Goal: Task Accomplishment & Management: Manage account settings

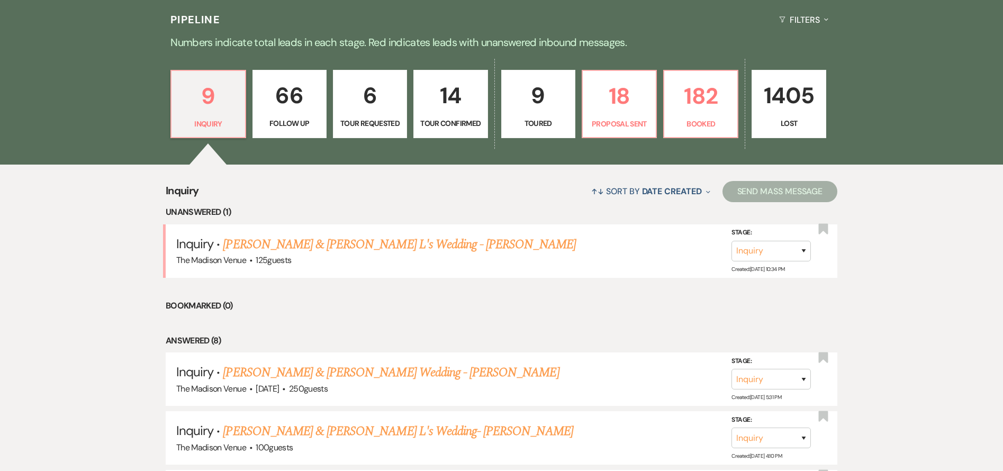
scroll to position [311, 0]
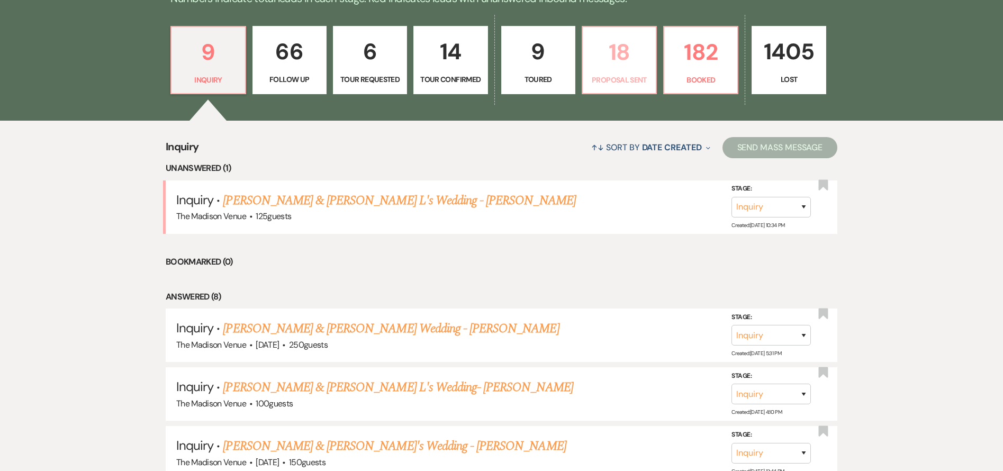
click at [606, 81] on p "Proposal Sent" at bounding box center [619, 80] width 60 height 12
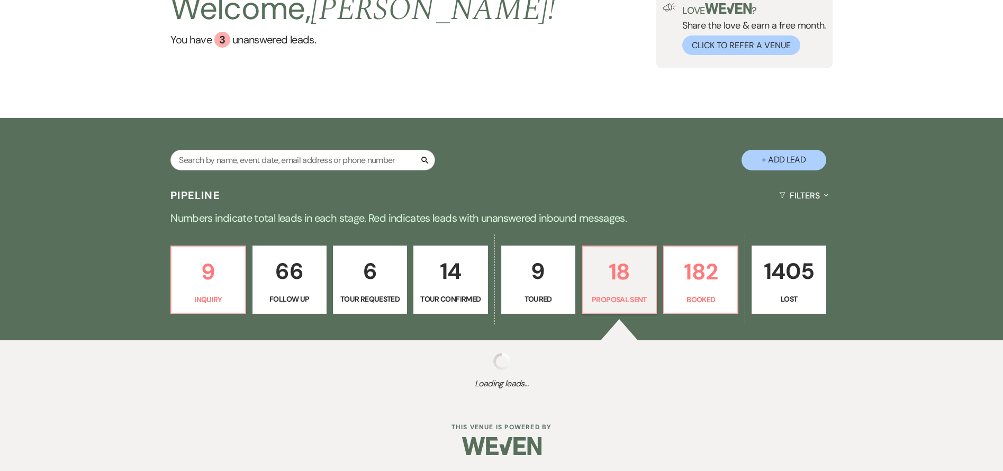
select select "6"
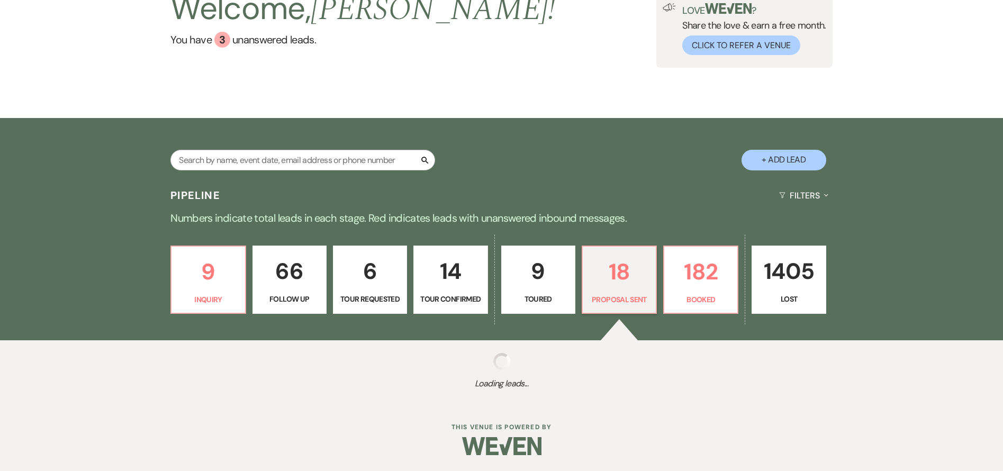
select select "6"
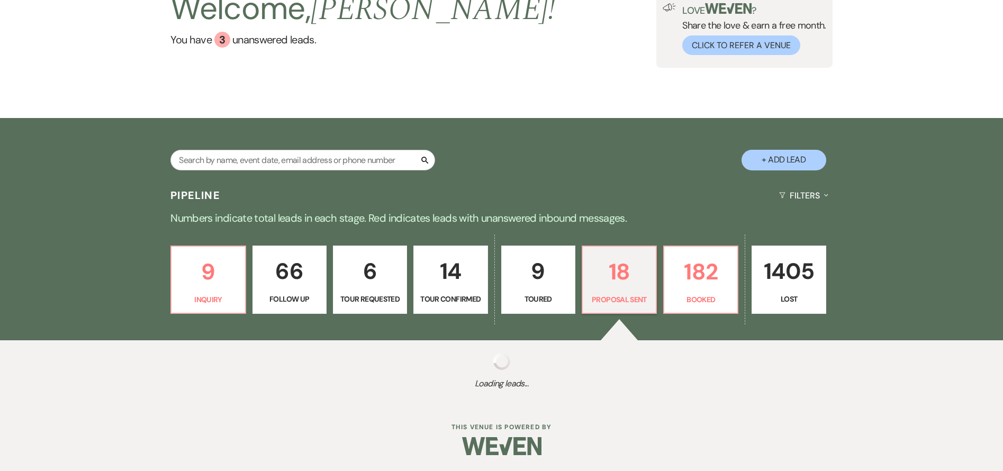
select select "6"
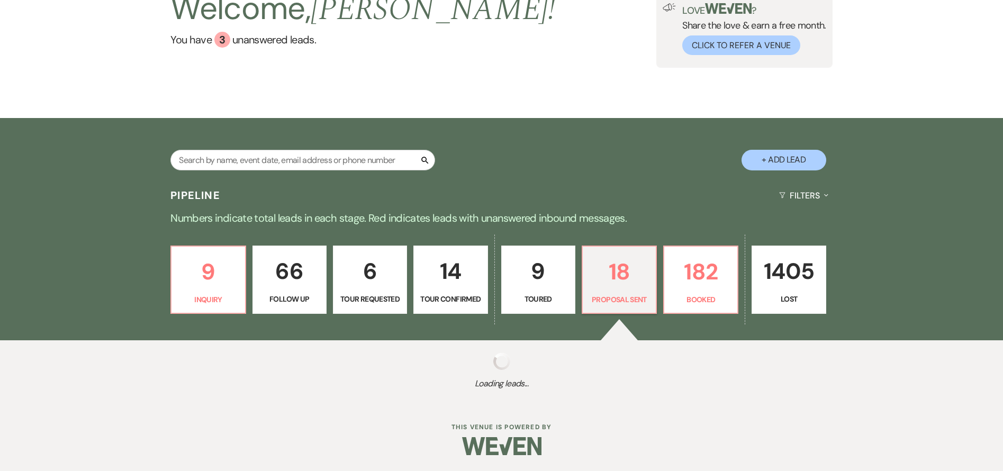
select select "6"
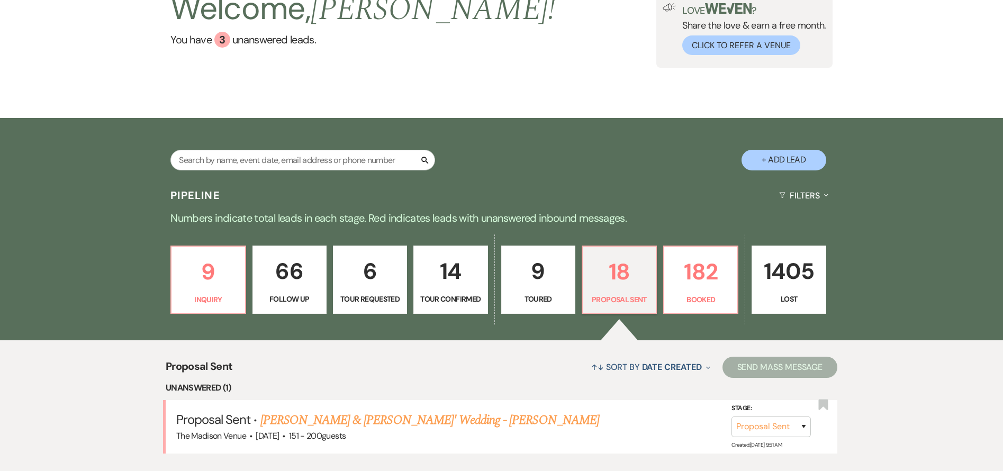
scroll to position [311, 0]
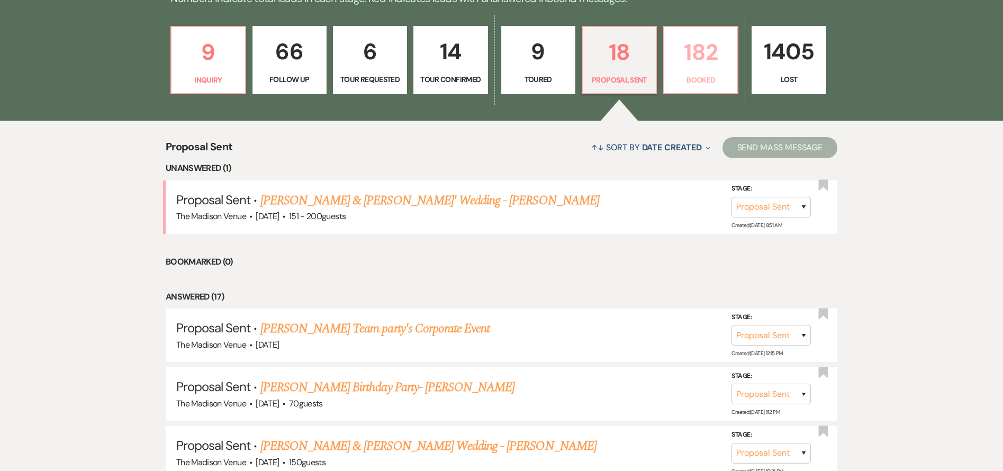
click at [708, 77] on p "Booked" at bounding box center [701, 80] width 60 height 12
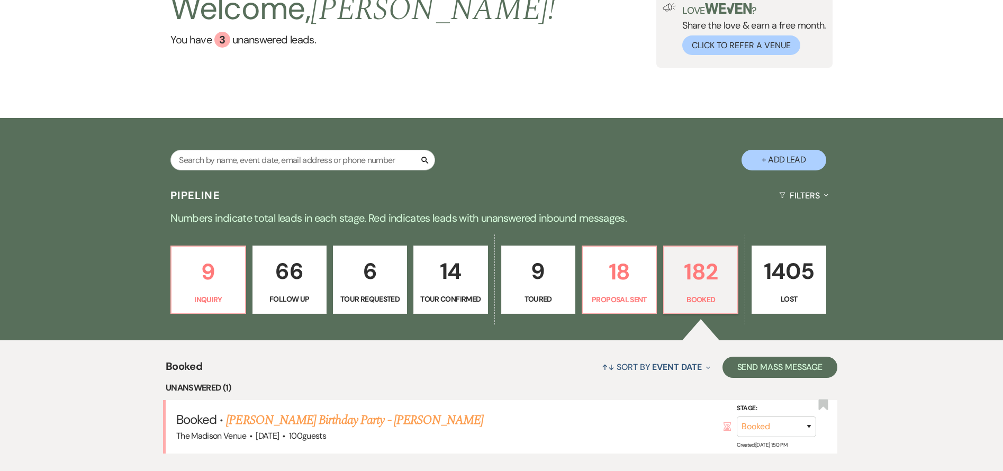
scroll to position [311, 0]
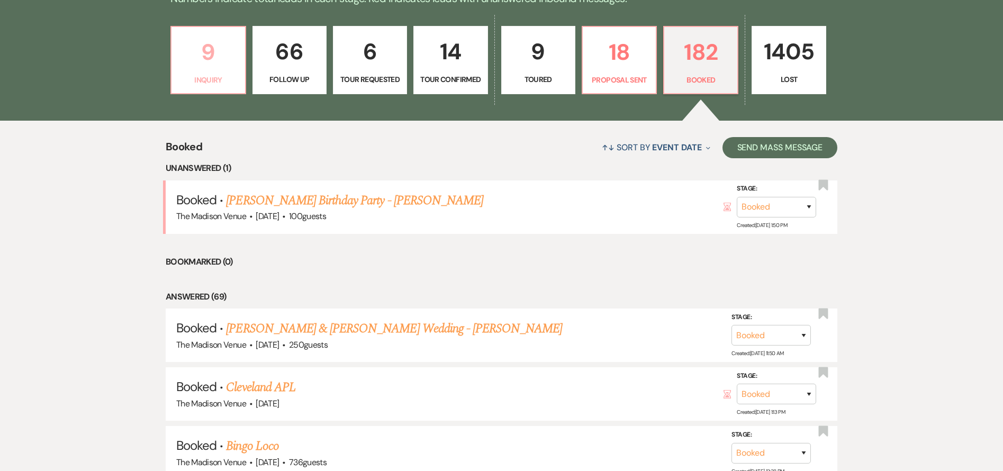
click at [192, 62] on p "9" at bounding box center [208, 51] width 60 height 35
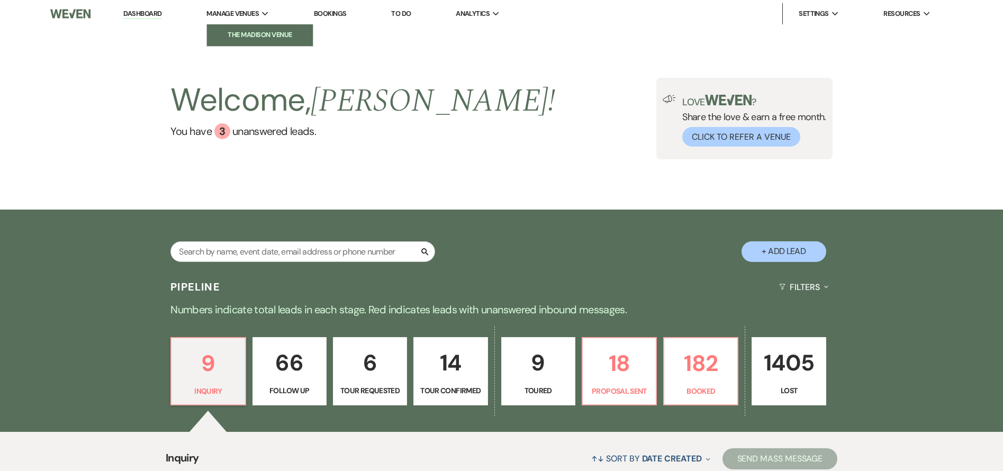
click at [230, 25] on link "The Madison Venue" at bounding box center [260, 34] width 106 height 21
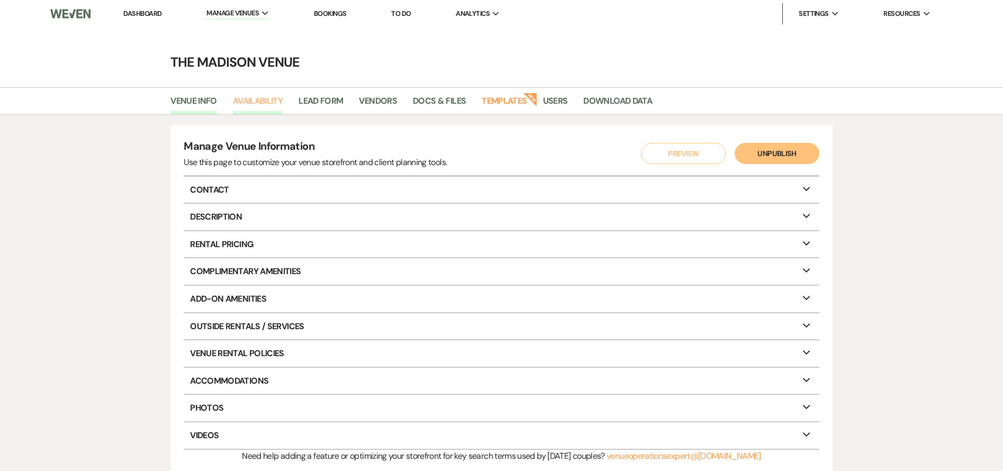
click at [258, 98] on link "Availability" at bounding box center [258, 104] width 50 height 20
select select "3"
select select "2026"
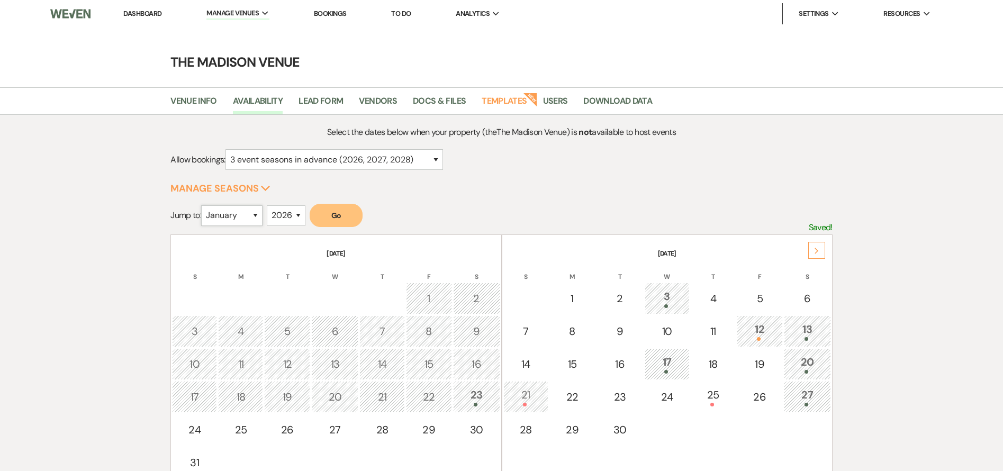
click at [240, 210] on select "January February March April May June July August September October November De…" at bounding box center [231, 215] width 61 height 21
select select "2"
click at [204, 205] on select "January February March April May June July August September October November De…" at bounding box center [231, 215] width 61 height 21
click at [334, 220] on button "Go" at bounding box center [336, 215] width 53 height 23
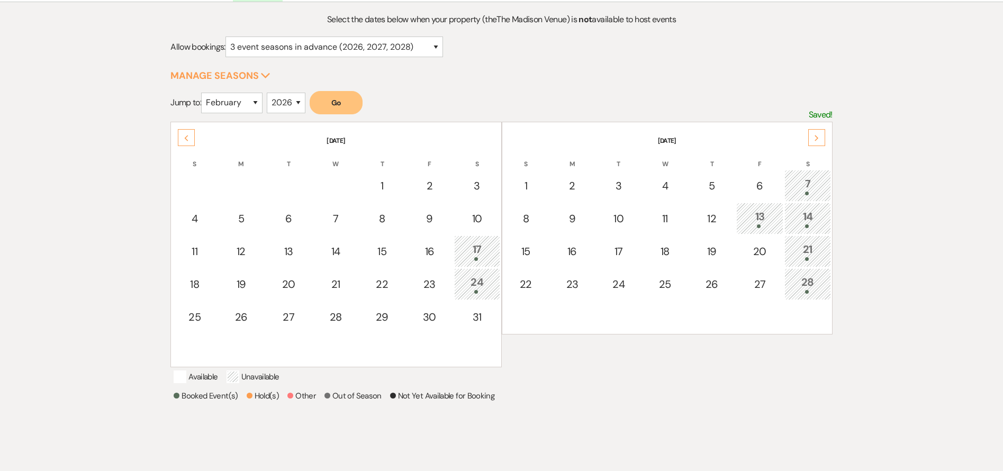
scroll to position [115, 0]
click at [821, 137] on div "Next" at bounding box center [816, 135] width 17 height 17
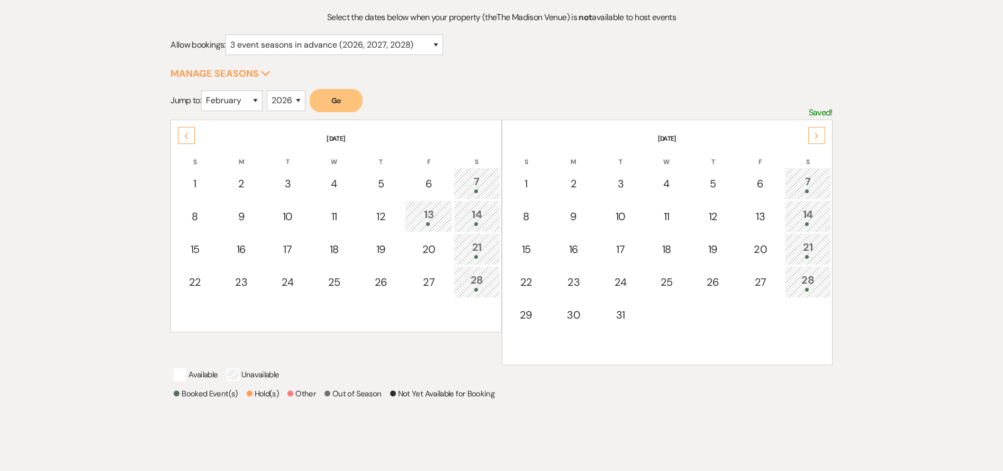
click at [821, 137] on div "Next" at bounding box center [816, 135] width 17 height 17
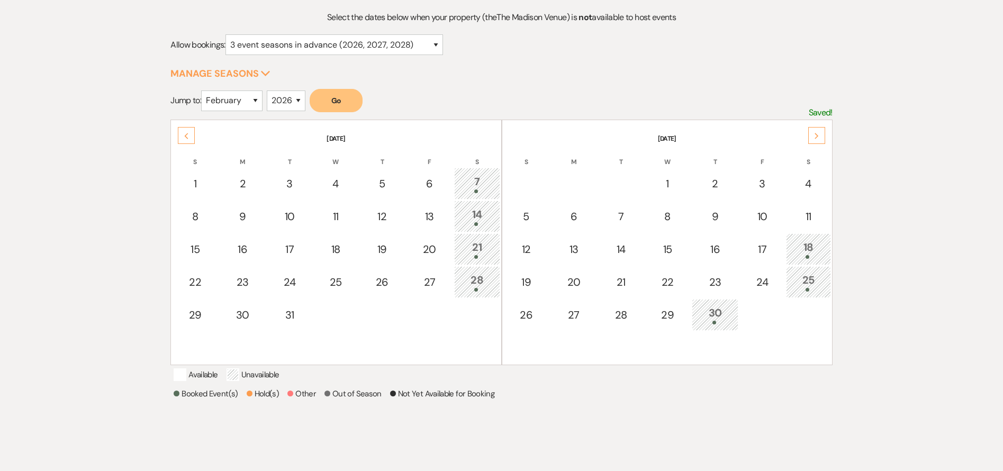
click at [186, 135] on icon "Previous" at bounding box center [186, 136] width 5 height 6
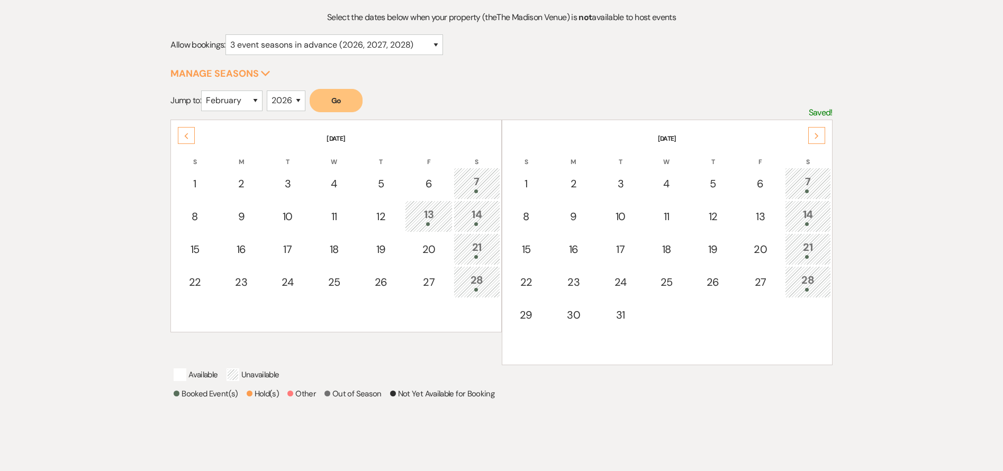
click at [481, 239] on div "21" at bounding box center [476, 249] width 35 height 20
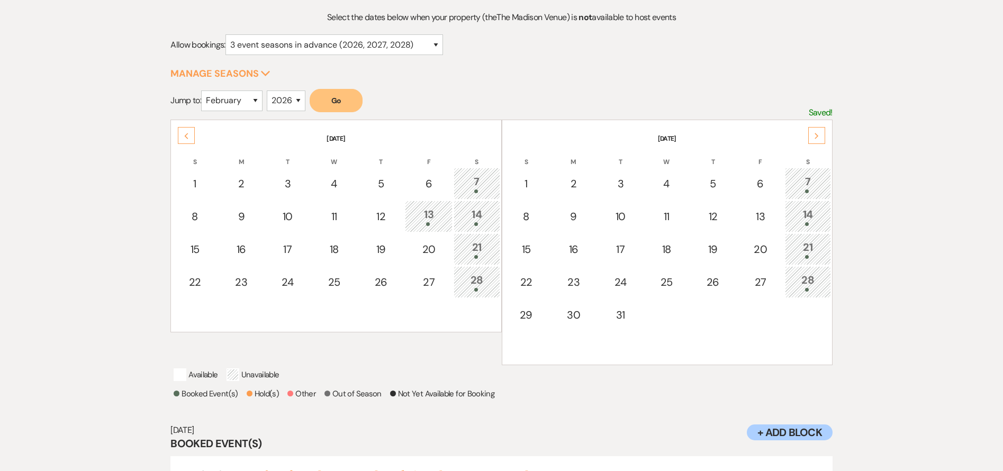
scroll to position [187, 0]
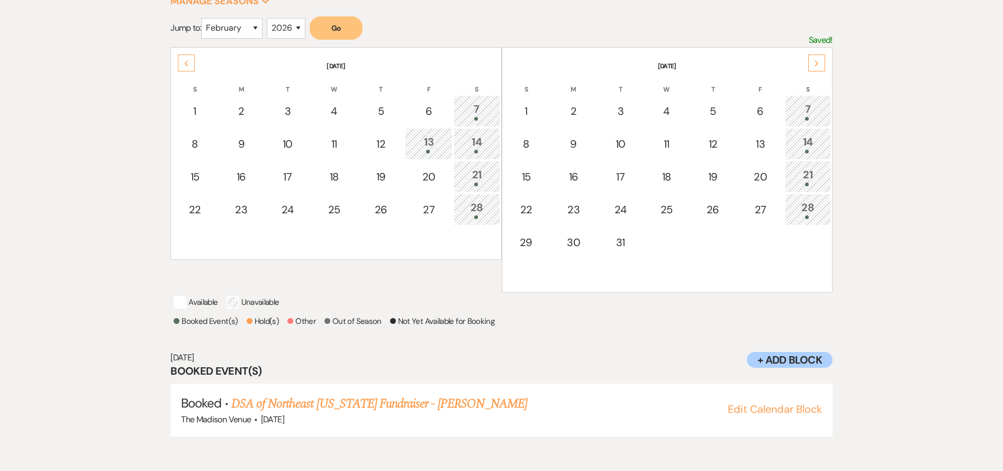
click at [814, 61] on icon "Next" at bounding box center [816, 63] width 5 height 6
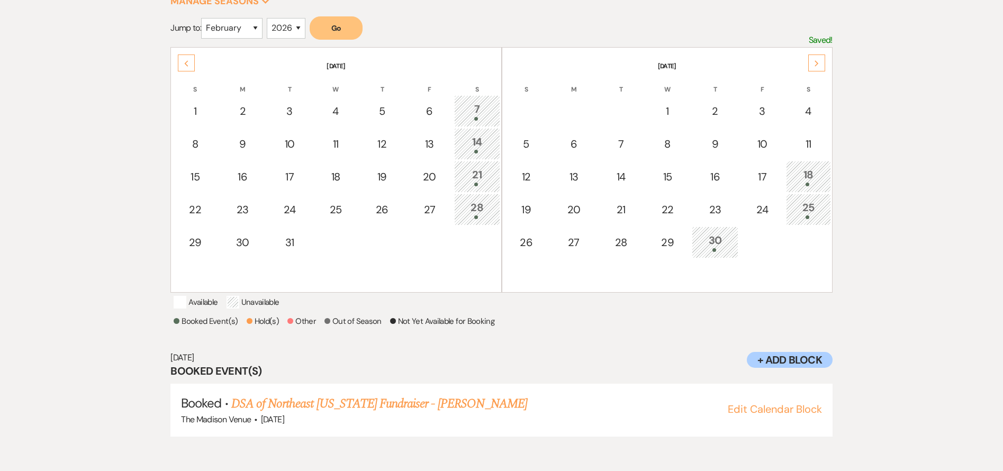
click at [191, 66] on div "Previous" at bounding box center [186, 63] width 17 height 17
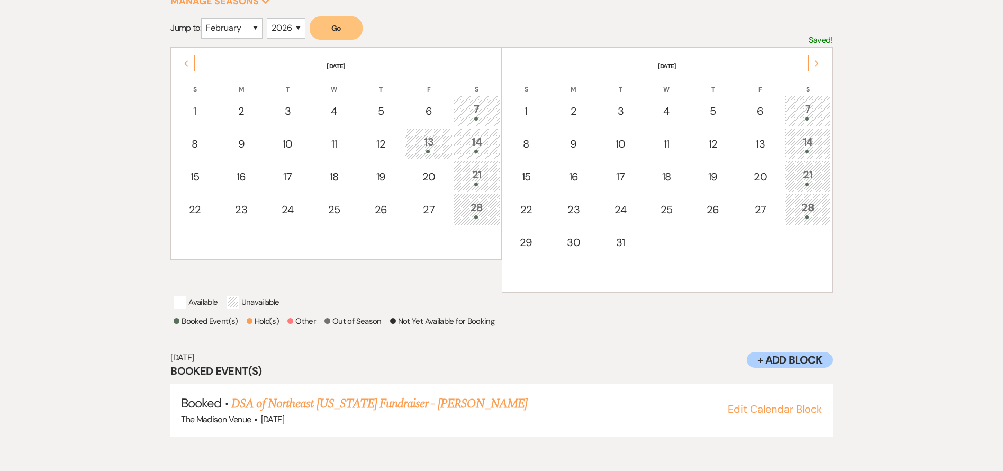
click at [485, 106] on div "7" at bounding box center [476, 111] width 35 height 20
click at [455, 328] on p "Not Yet Available for Booking" at bounding box center [442, 321] width 104 height 13
click at [0, 0] on p "Hold the Shift key to select a range of dates" at bounding box center [0, 0] width 0 height 0
click at [188, 61] on icon "Previous" at bounding box center [186, 63] width 5 height 6
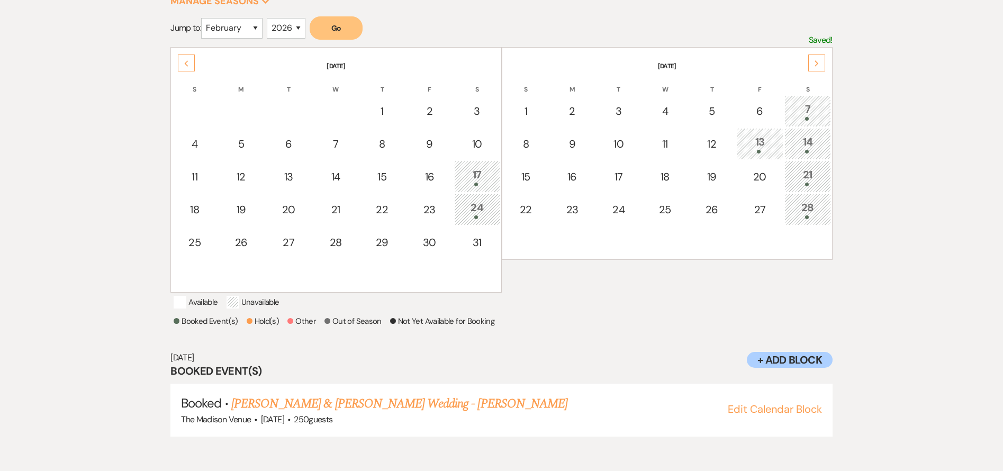
click at [489, 188] on td "17" at bounding box center [477, 177] width 46 height 32
click at [482, 208] on div "24" at bounding box center [477, 210] width 34 height 20
click at [528, 331] on div "Booked Event(s) Hold(s) Other Out of Season Not Yet Available for Booking" at bounding box center [502, 323] width 656 height 16
